Goal: Transaction & Acquisition: Book appointment/travel/reservation

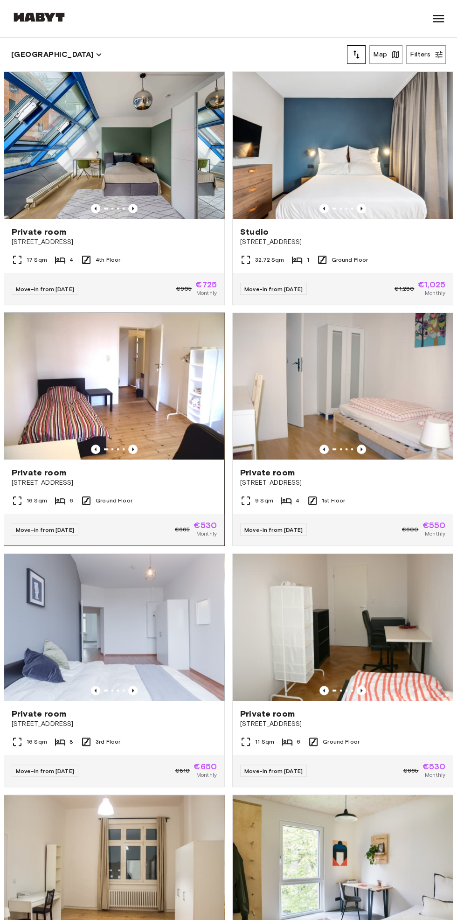
click at [184, 410] on img at bounding box center [114, 386] width 220 height 147
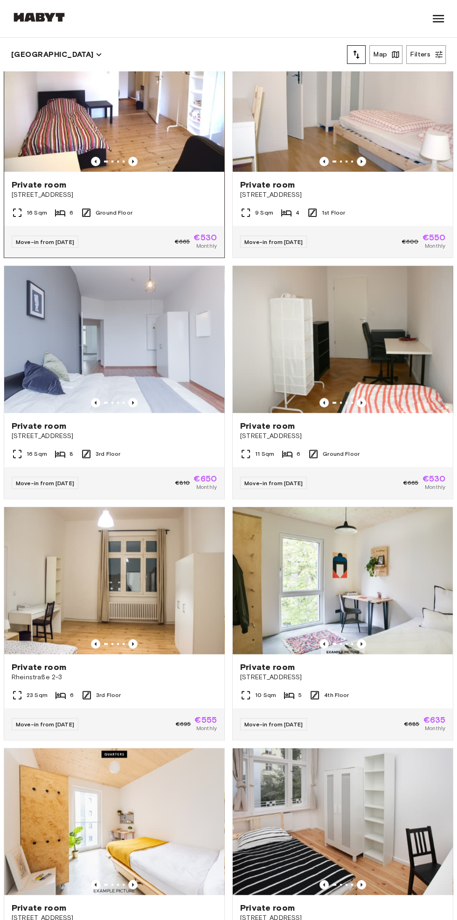
scroll to position [292, 0]
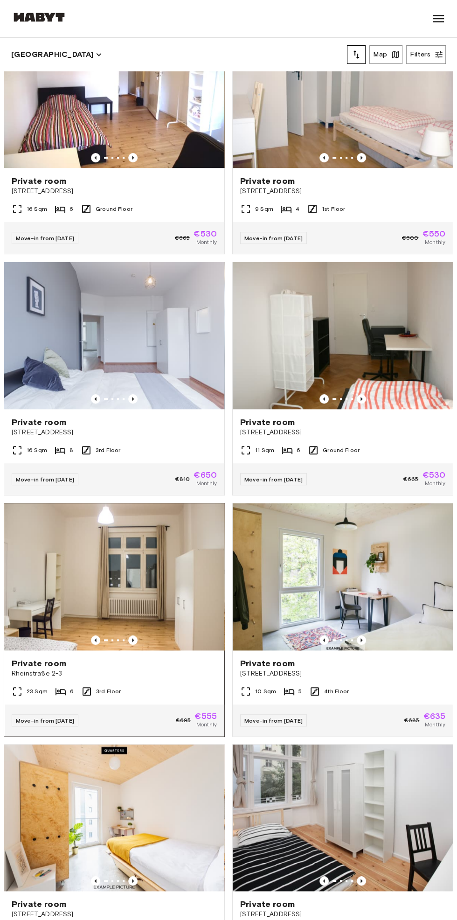
click at [174, 571] on img at bounding box center [114, 576] width 220 height 147
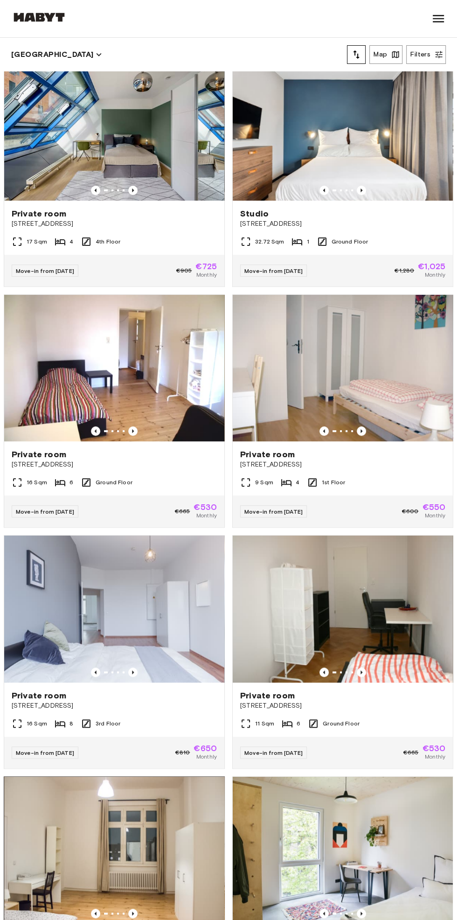
scroll to position [0, 0]
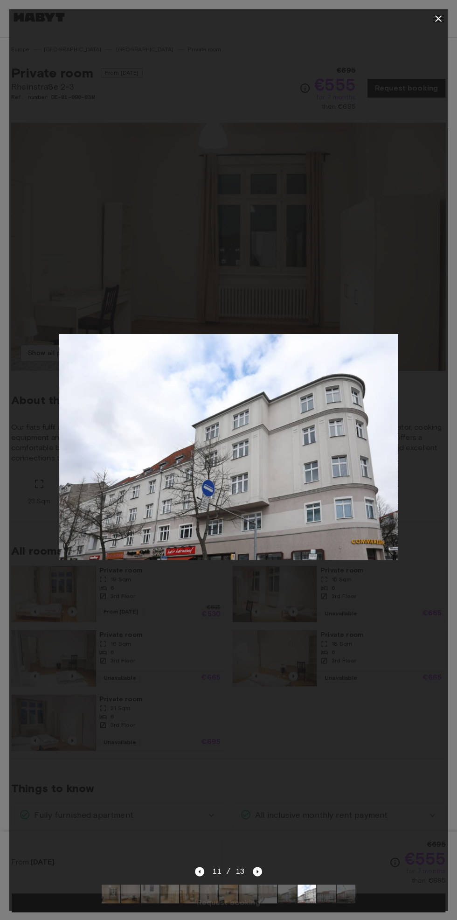
click at [445, 25] on div at bounding box center [228, 18] width 438 height 19
click at [433, 17] on icon "button" at bounding box center [438, 18] width 11 height 11
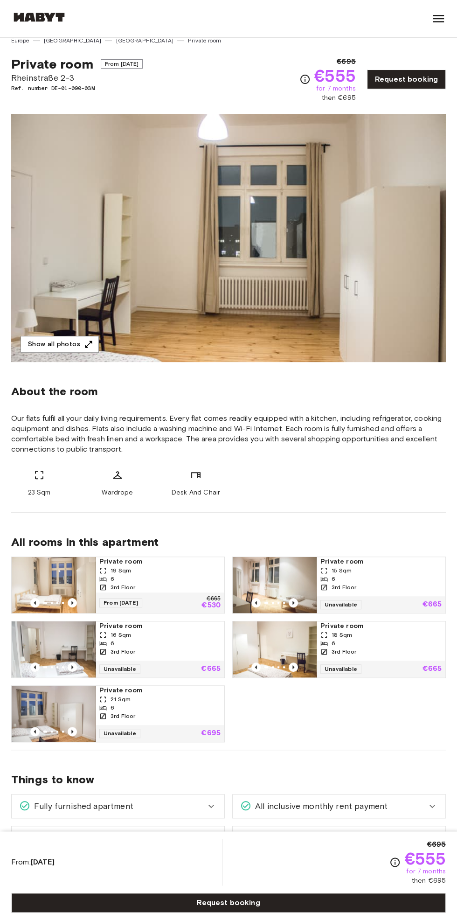
scroll to position [9, 0]
click at [201, 563] on span "Private room" at bounding box center [159, 561] width 121 height 9
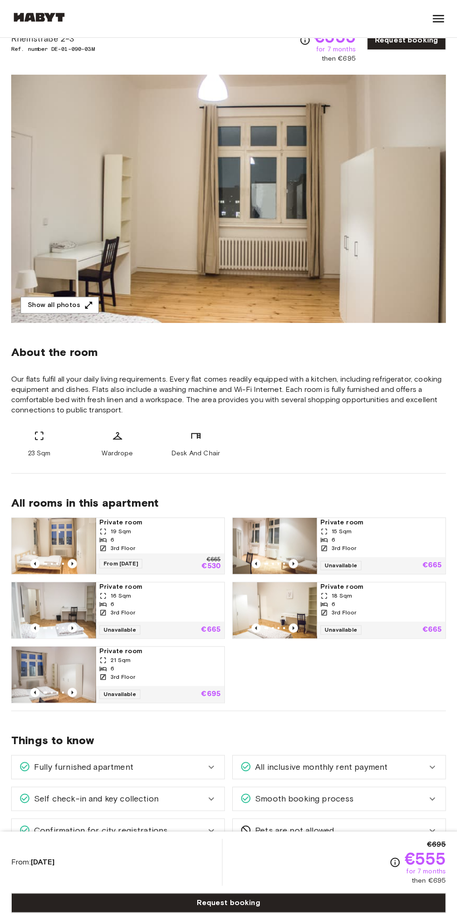
scroll to position [68, 0]
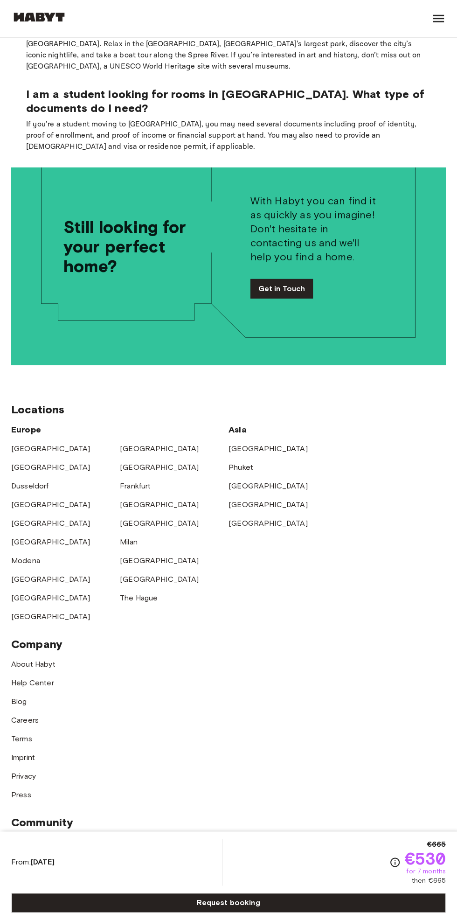
scroll to position [1753, 0]
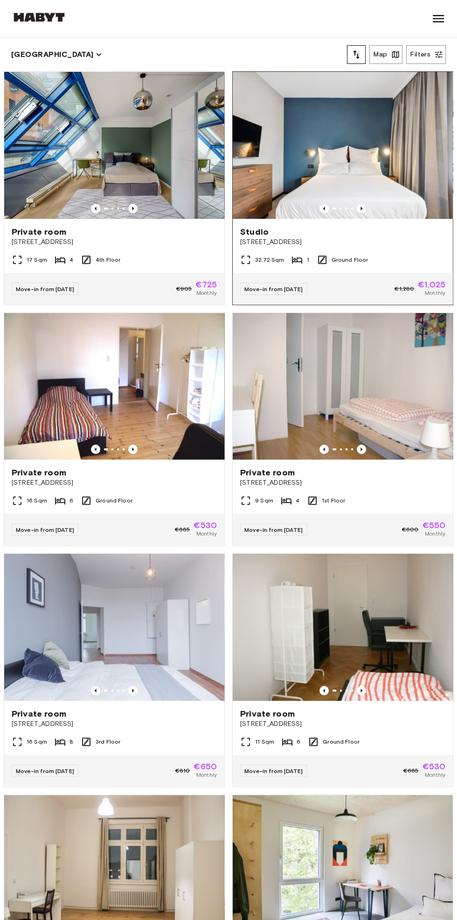
click at [388, 179] on img at bounding box center [343, 145] width 220 height 147
click at [375, 125] on img at bounding box center [343, 145] width 220 height 147
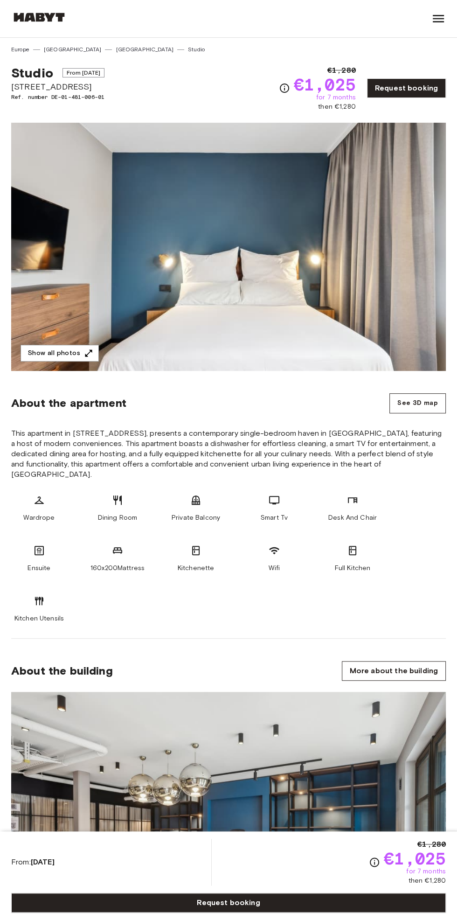
click at [318, 332] on img at bounding box center [228, 247] width 435 height 248
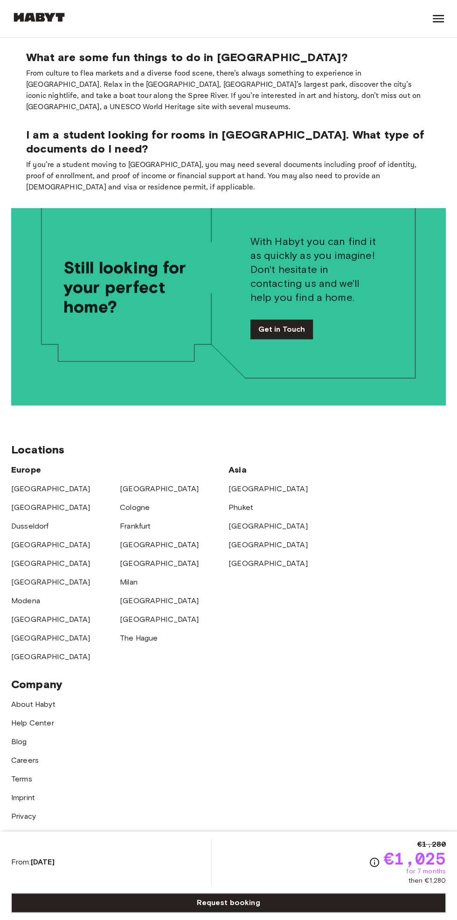
scroll to position [2375, 0]
